Goal: Task Accomplishment & Management: Manage account settings

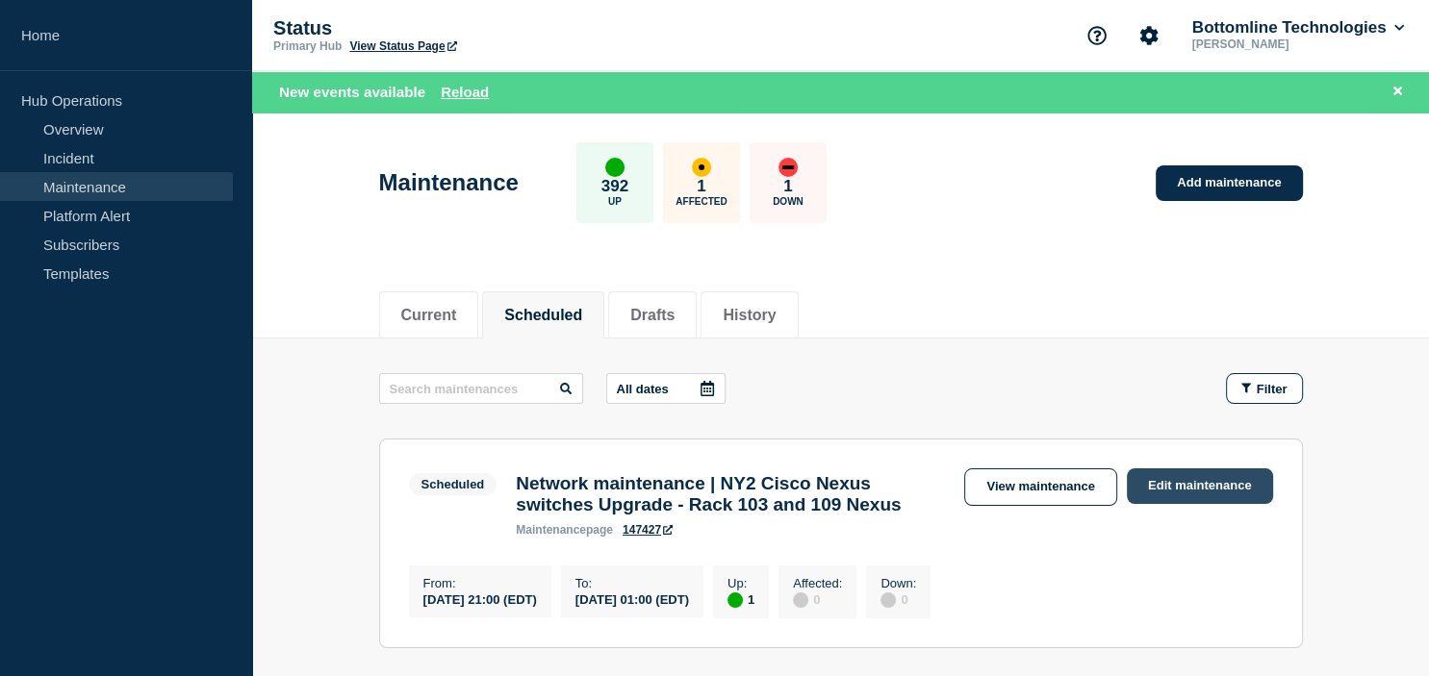
click at [1164, 487] on link "Edit maintenance" at bounding box center [1199, 486] width 146 height 36
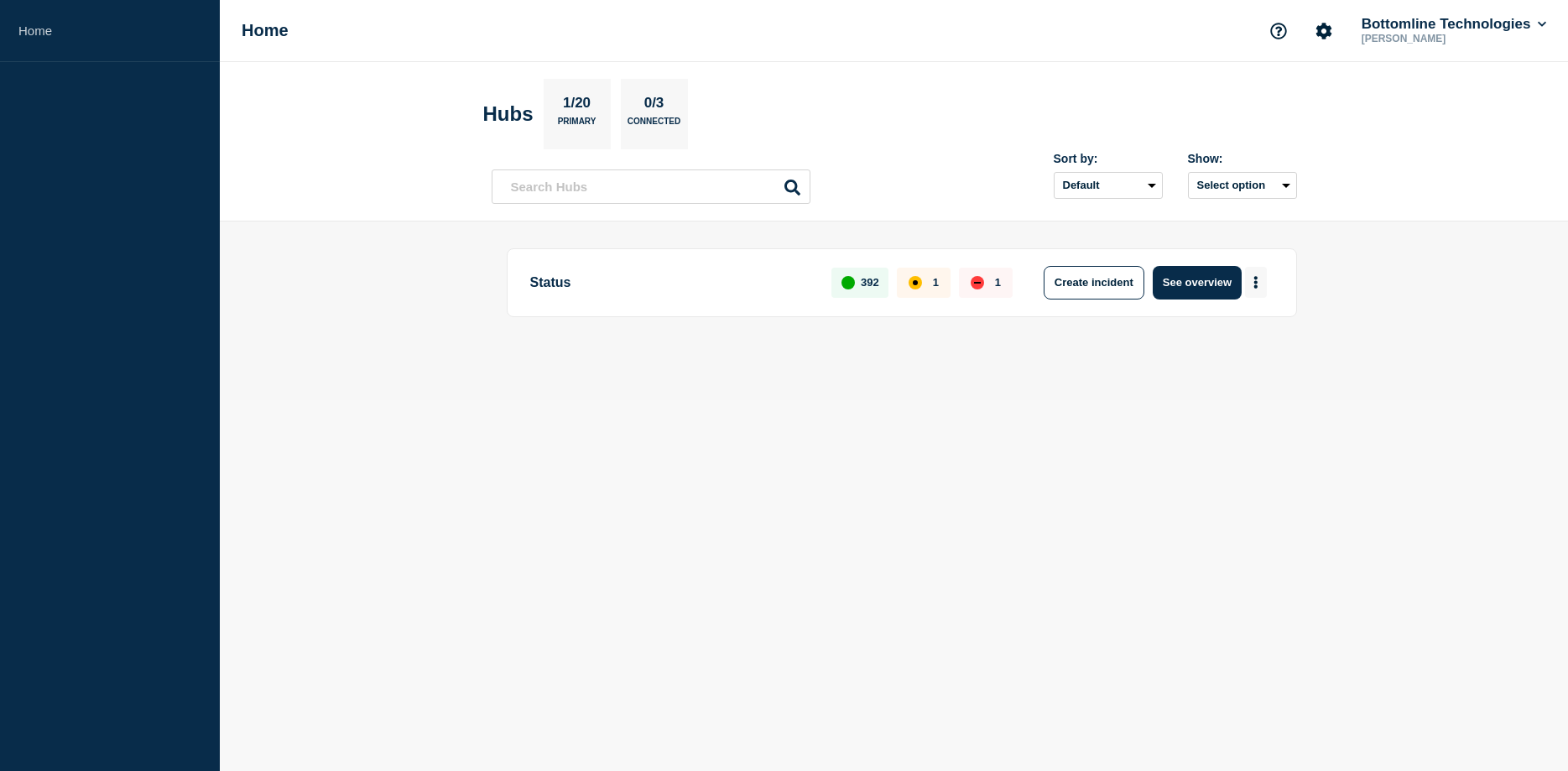
click at [1259, 284] on button "More actions" at bounding box center [1256, 283] width 22 height 31
click at [1233, 338] on button "Create maintenance" at bounding box center [1249, 333] width 113 height 14
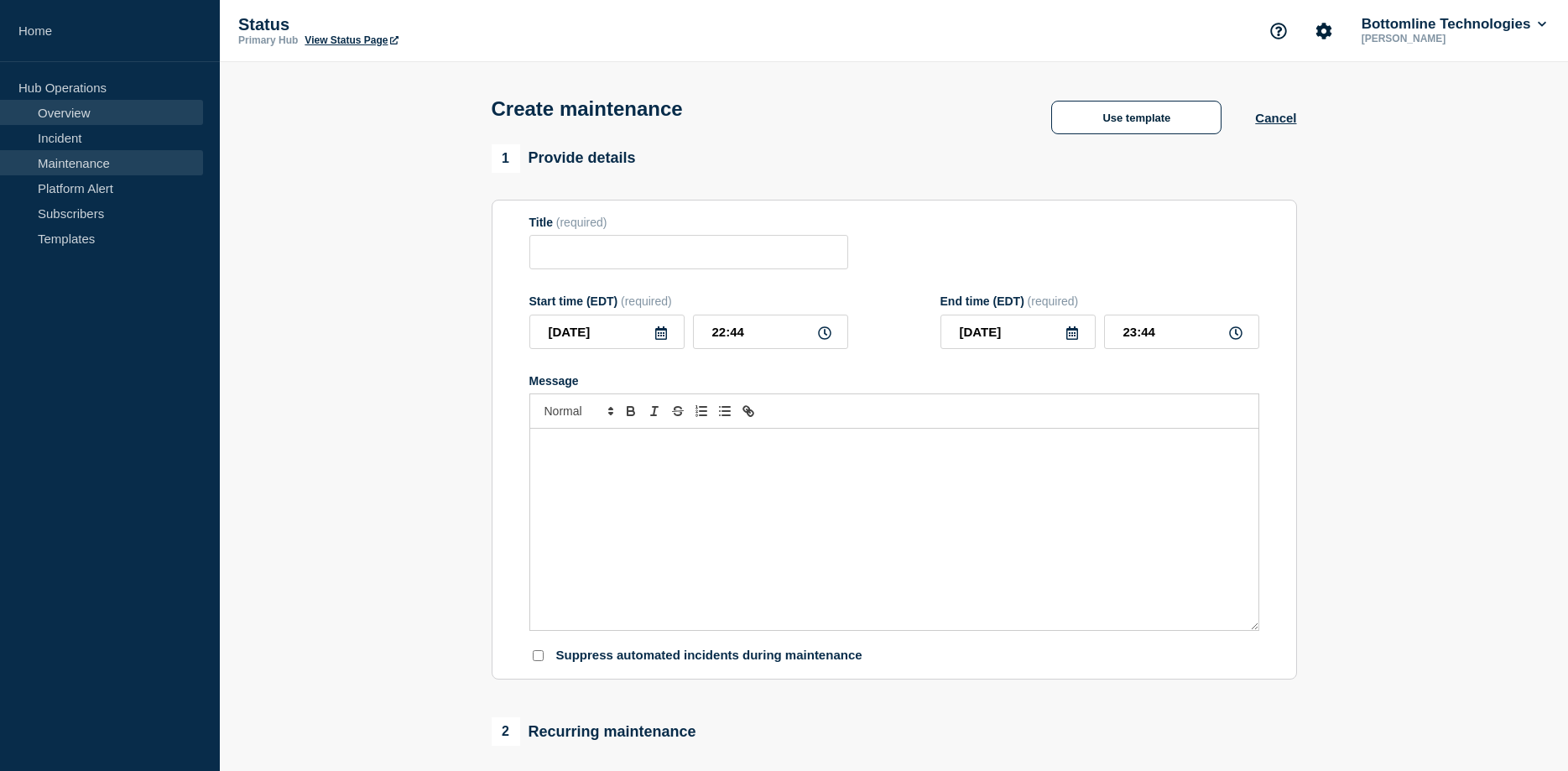
click at [68, 117] on link "Overview" at bounding box center [101, 112] width 203 height 25
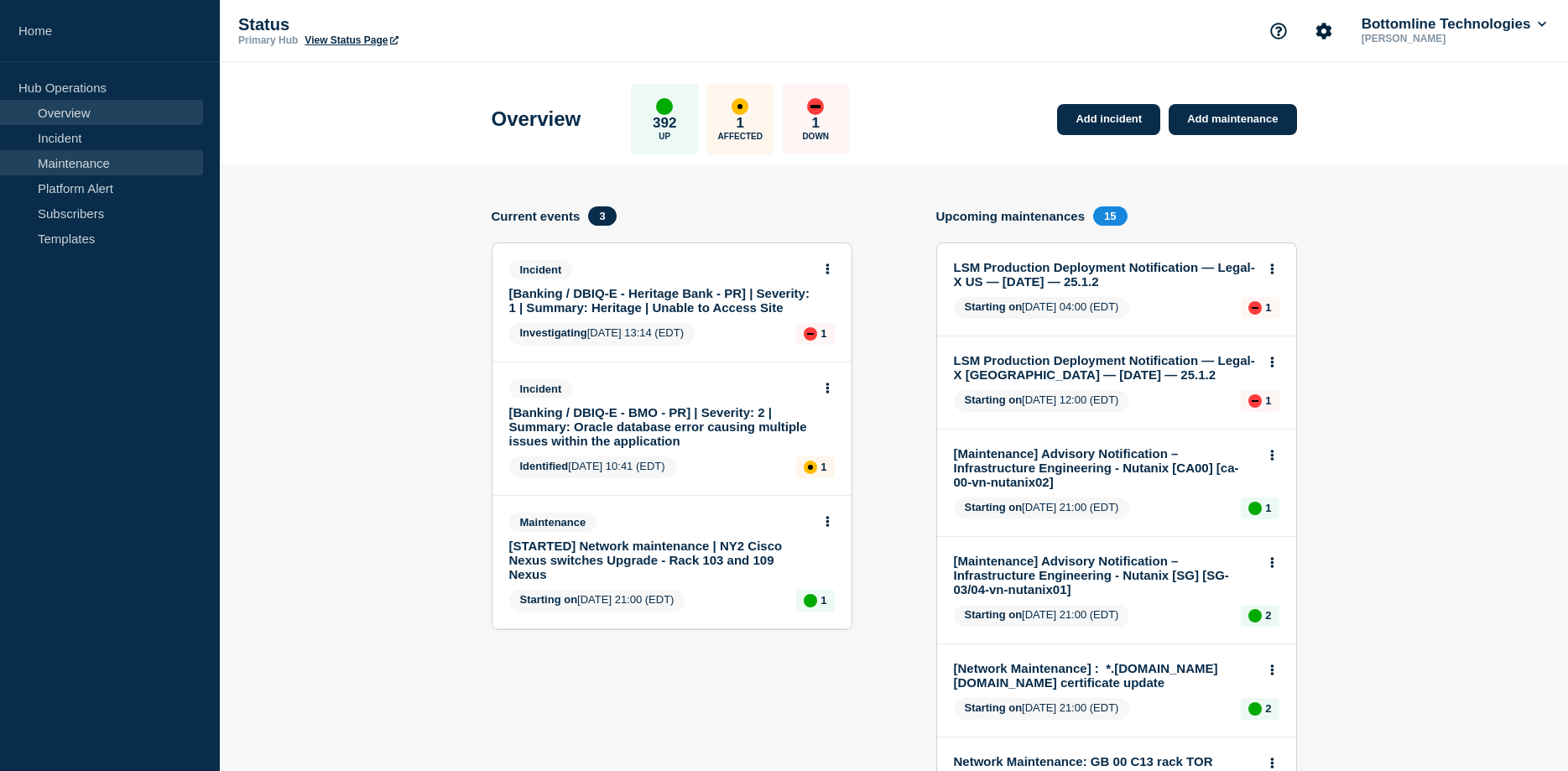
click at [82, 164] on link "Maintenance" at bounding box center [101, 162] width 203 height 25
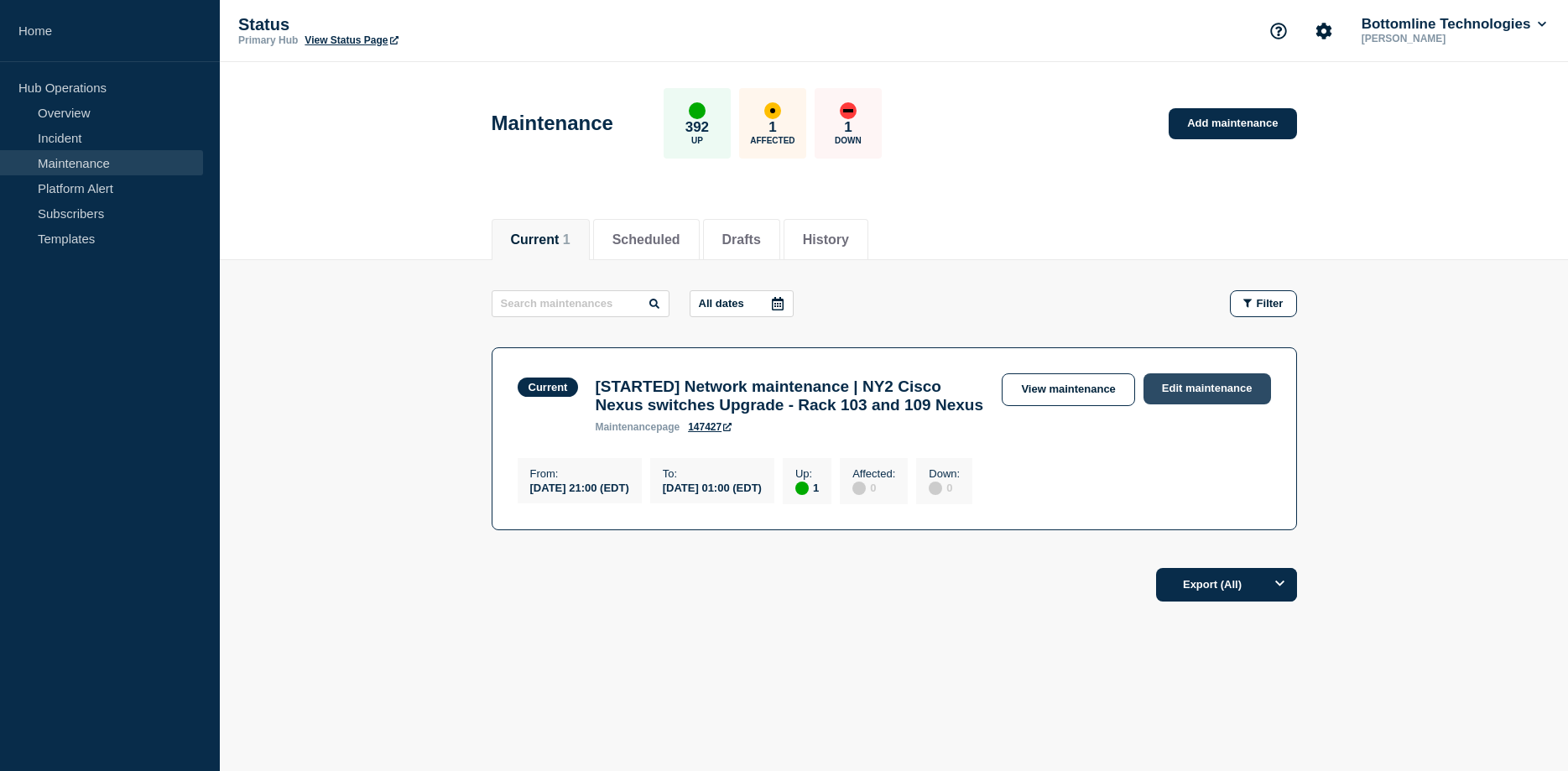
click at [1211, 384] on link "Edit maintenance" at bounding box center [1207, 389] width 127 height 31
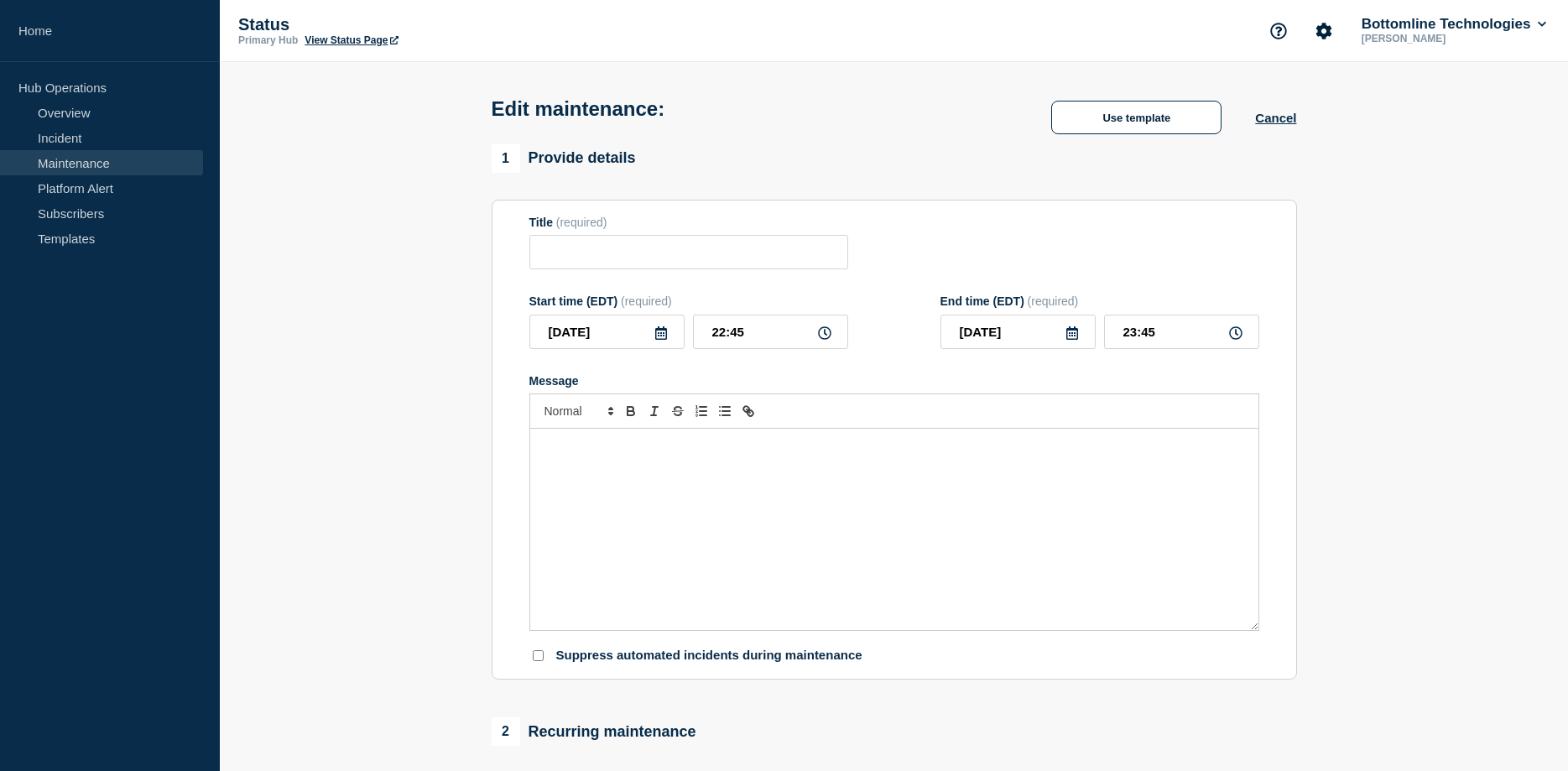
type input "[STARTED] Network maintenance | NY2 Cisco Nexus switches Upgrade - Rack 103 and…"
type input "21:00"
type input "2025-10-09"
type input "01:00"
checkbox input "true"
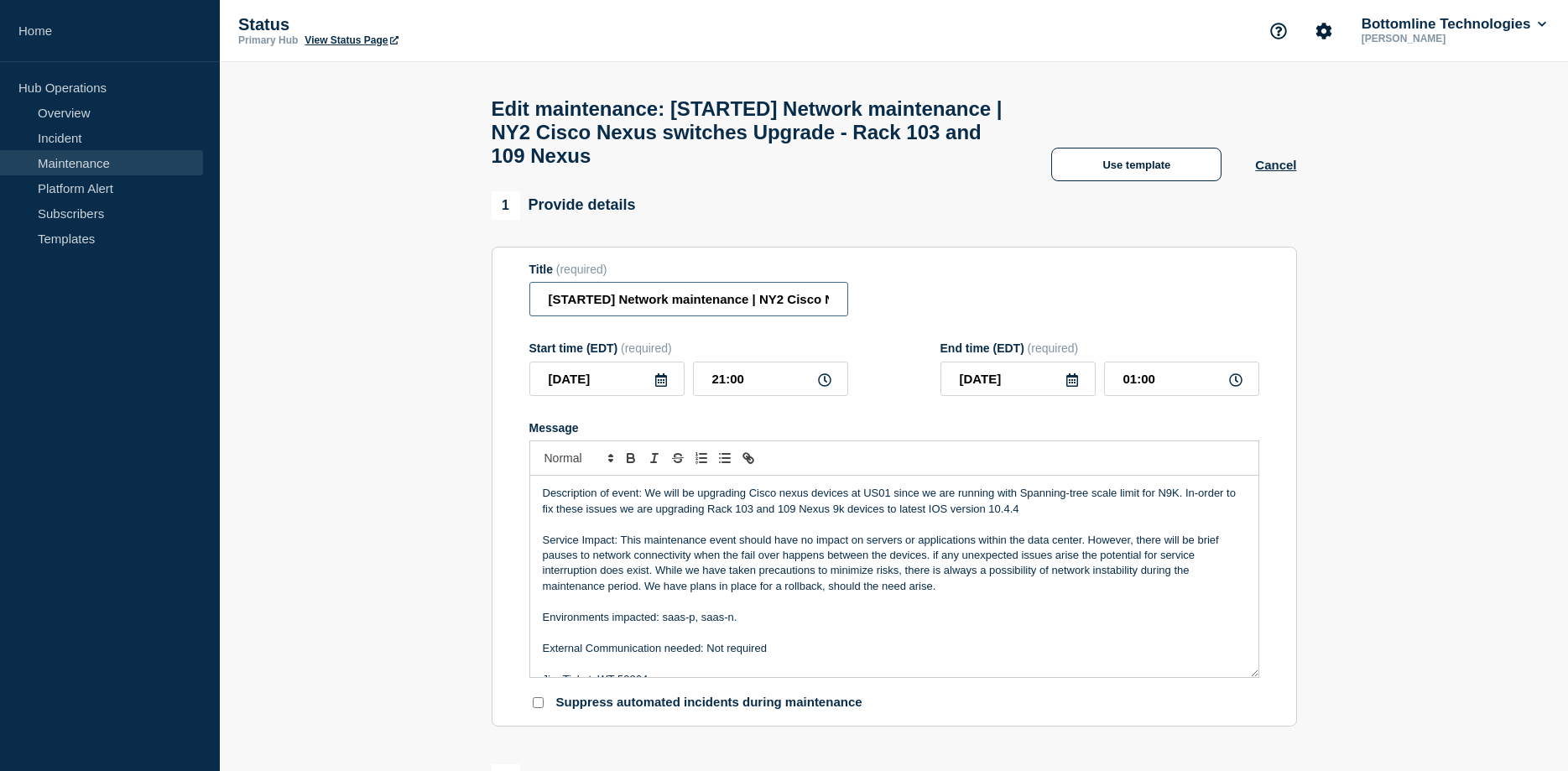
click at [588, 317] on input "[STARTED] Network maintenance | NY2 Cisco Nexus switches Upgrade - Rack 103 and…" at bounding box center [689, 298] width 319 height 34
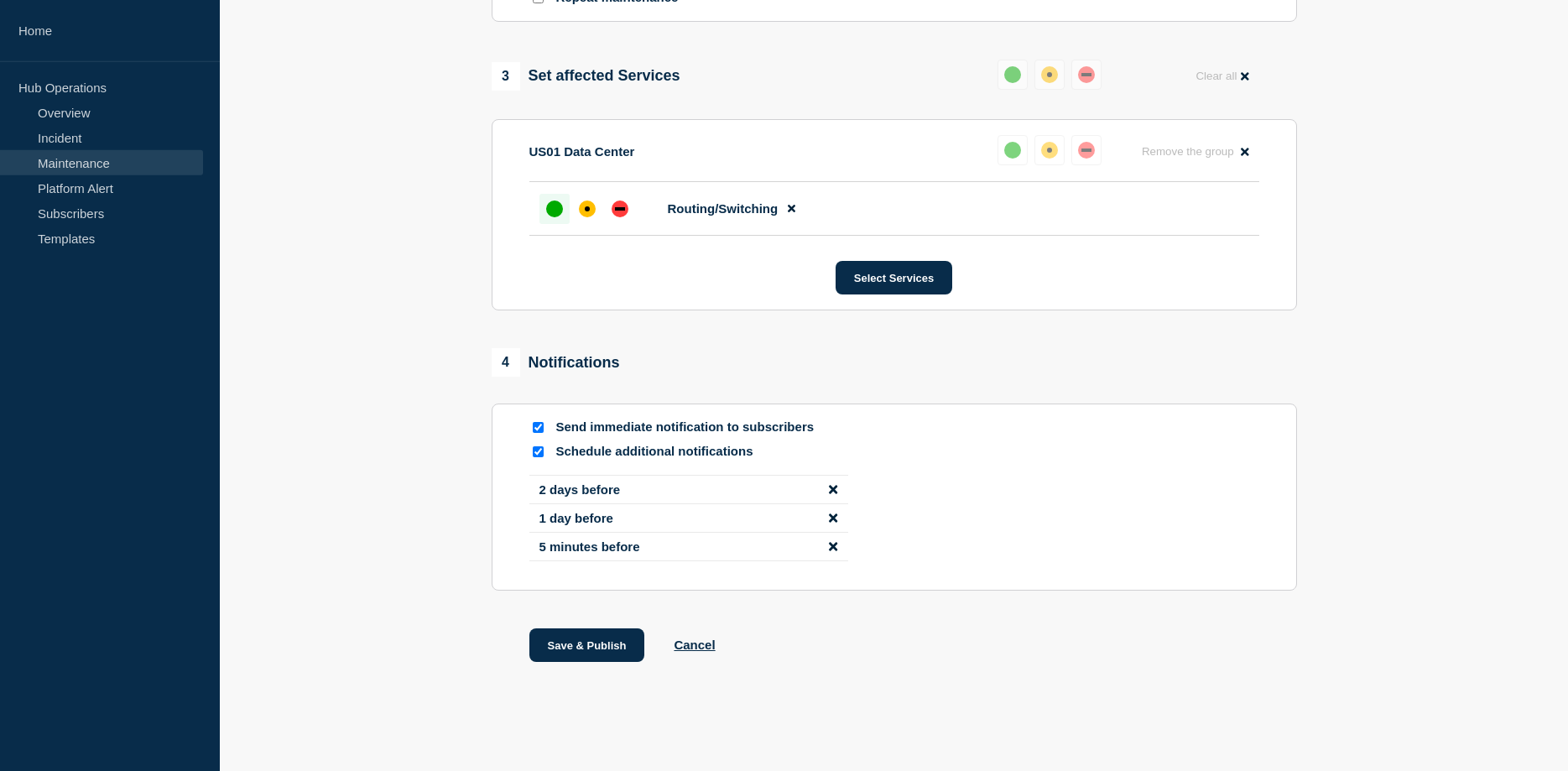
scroll to position [871, 0]
type input "[COMPLETED] Network maintenance | NY2 Cisco Nexus switches Upgrade - Rack 103 a…"
click at [832, 544] on icon "disable notification 5 minutes before" at bounding box center [833, 546] width 9 height 9
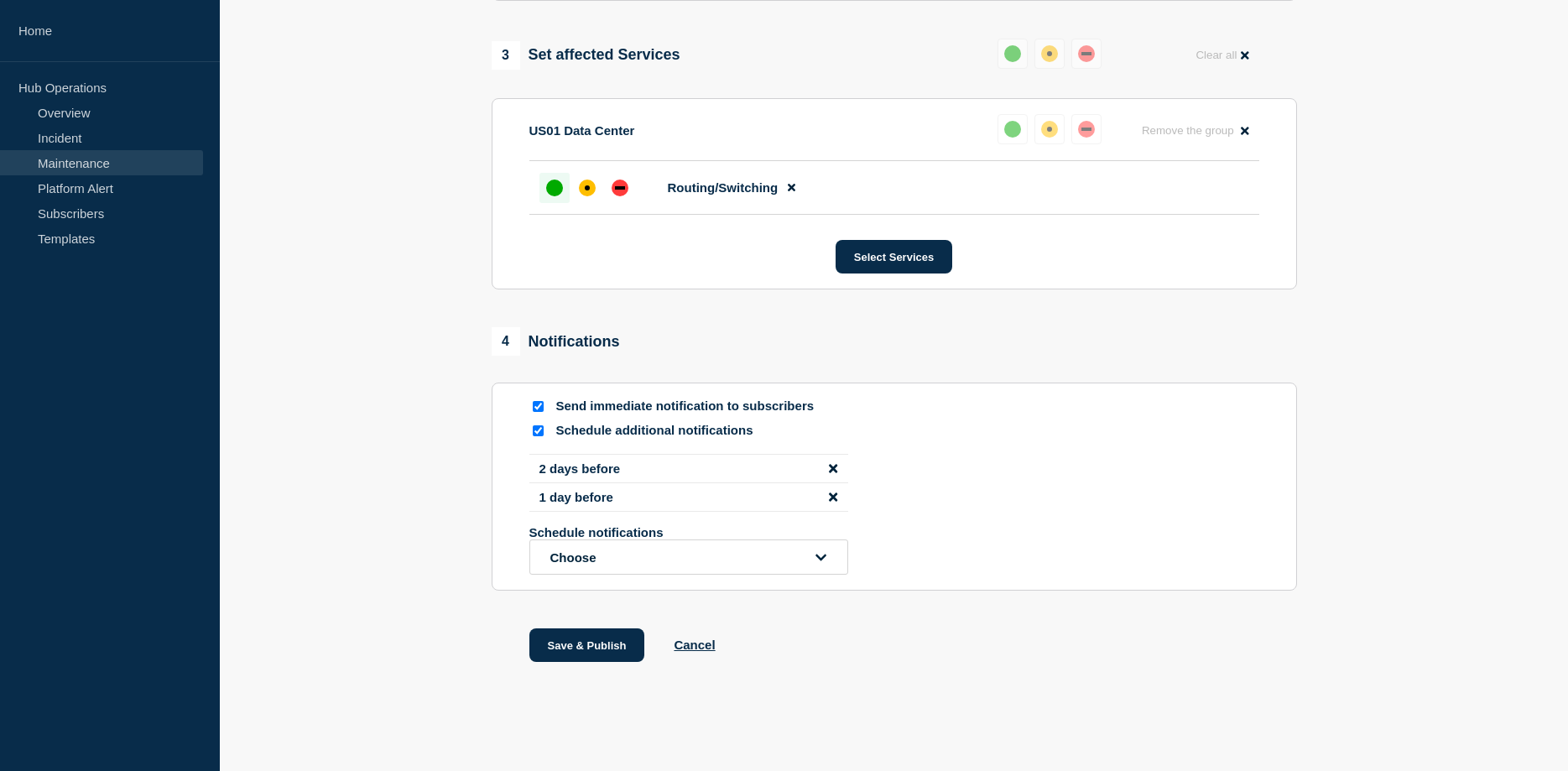
click at [835, 501] on icon "disable notification 1 day before" at bounding box center [833, 497] width 9 height 9
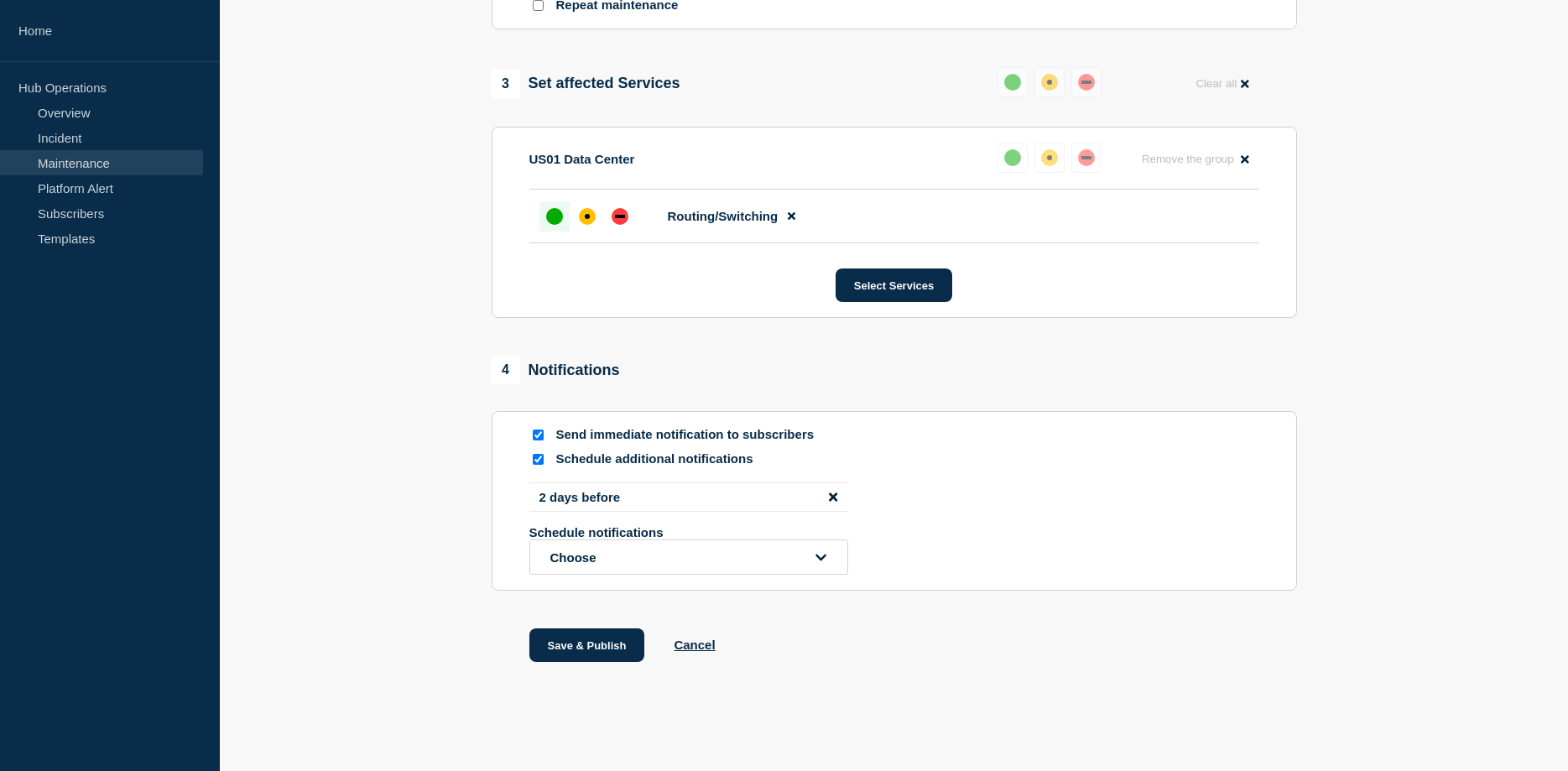
scroll to position [863, 0]
click at [828, 485] on li "2 days before" at bounding box center [689, 497] width 319 height 30
click at [829, 496] on icon "disable notification 2 days before" at bounding box center [833, 497] width 9 height 12
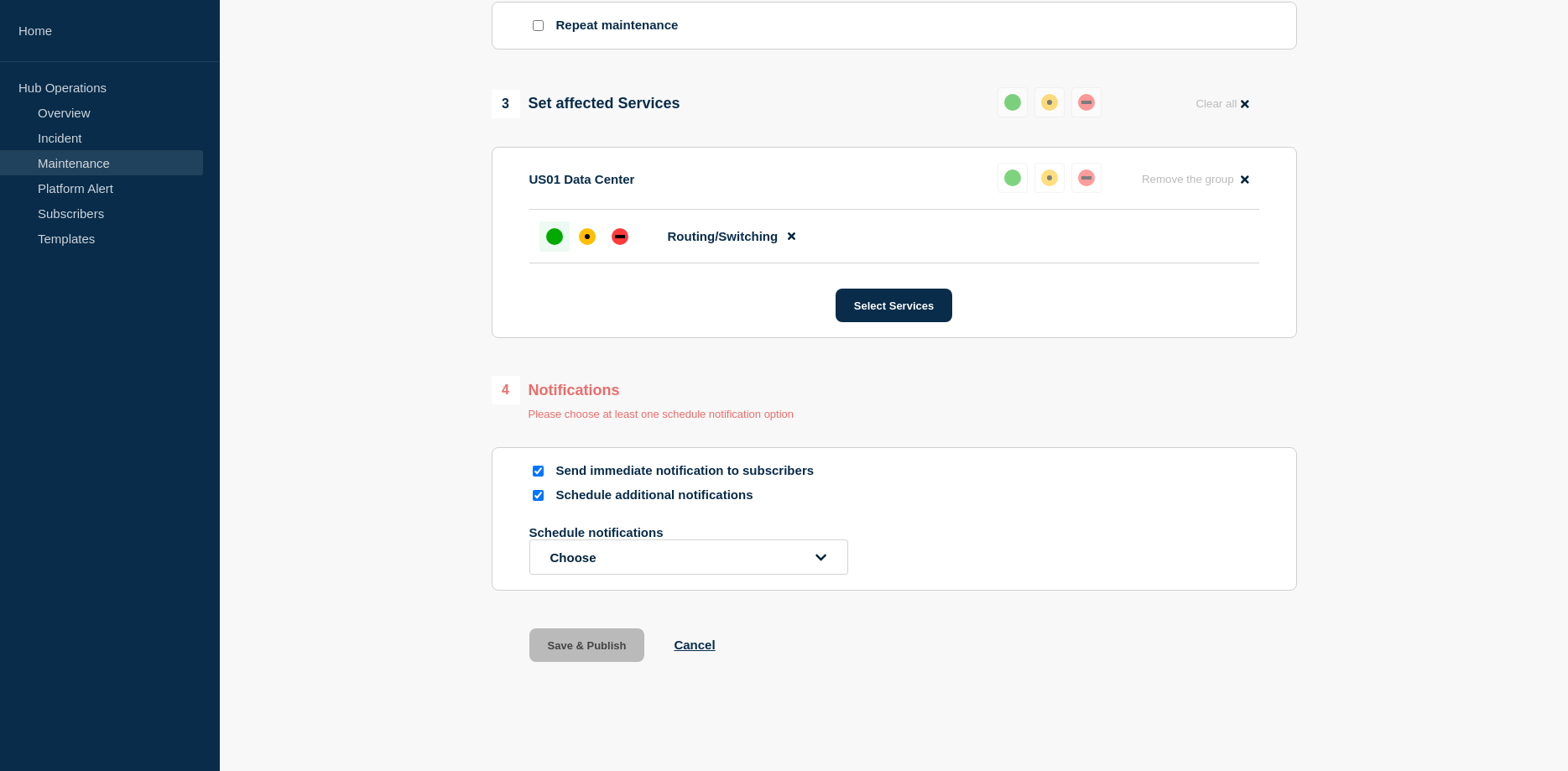
scroll to position [843, 0]
click at [537, 496] on input "Schedule additional notifications" at bounding box center [538, 495] width 11 height 11
checkbox input "false"
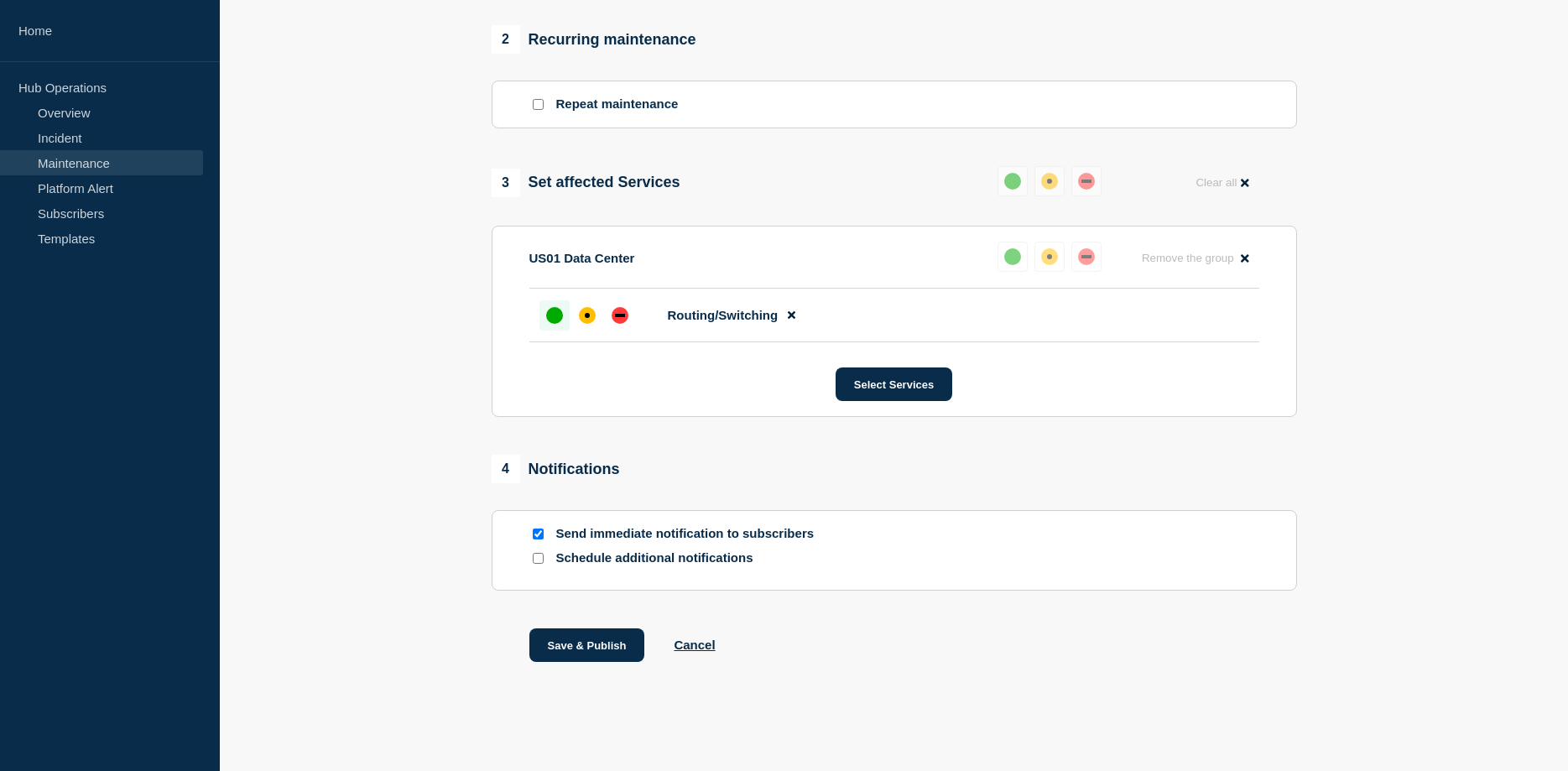
scroll to position [761, 0]
click at [564, 639] on button "Save & Publish" at bounding box center [587, 645] width 116 height 33
